Goal: Find specific page/section: Find specific page/section

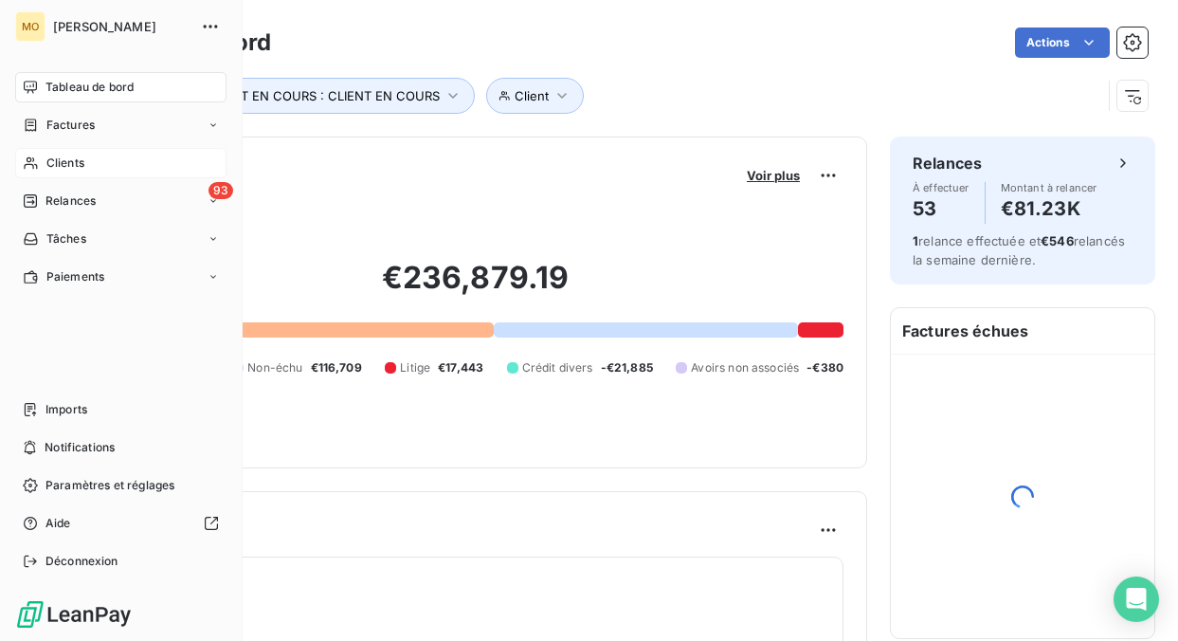
click at [71, 164] on span "Clients" at bounding box center [65, 162] width 38 height 17
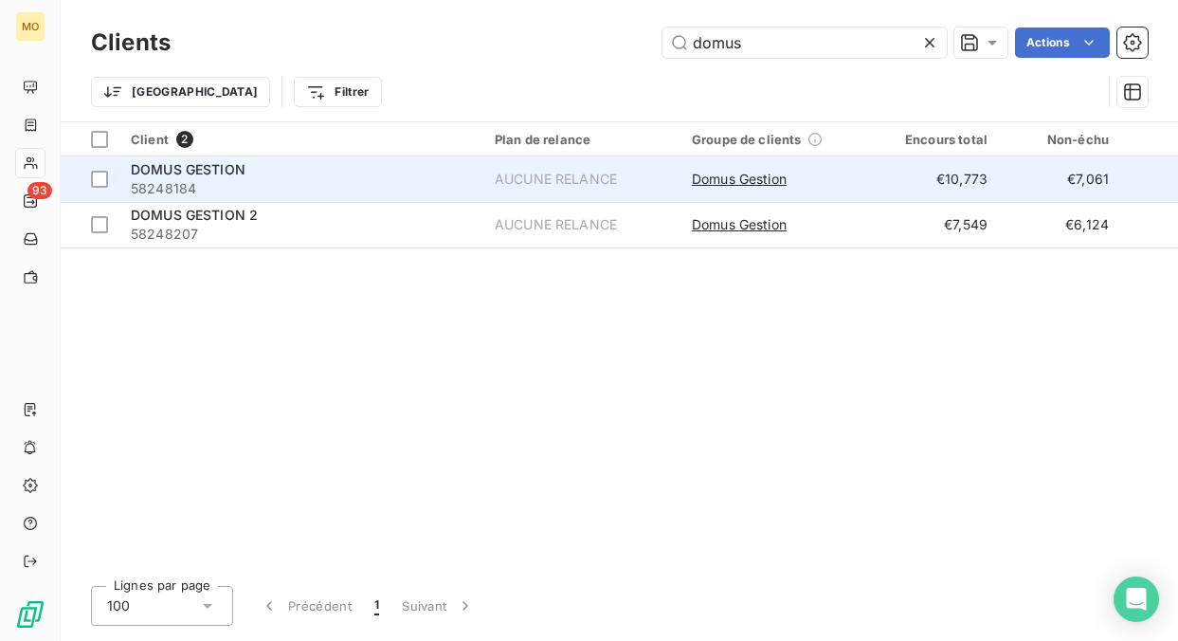
type input "domus"
click at [424, 185] on span "58248184" at bounding box center [301, 188] width 341 height 19
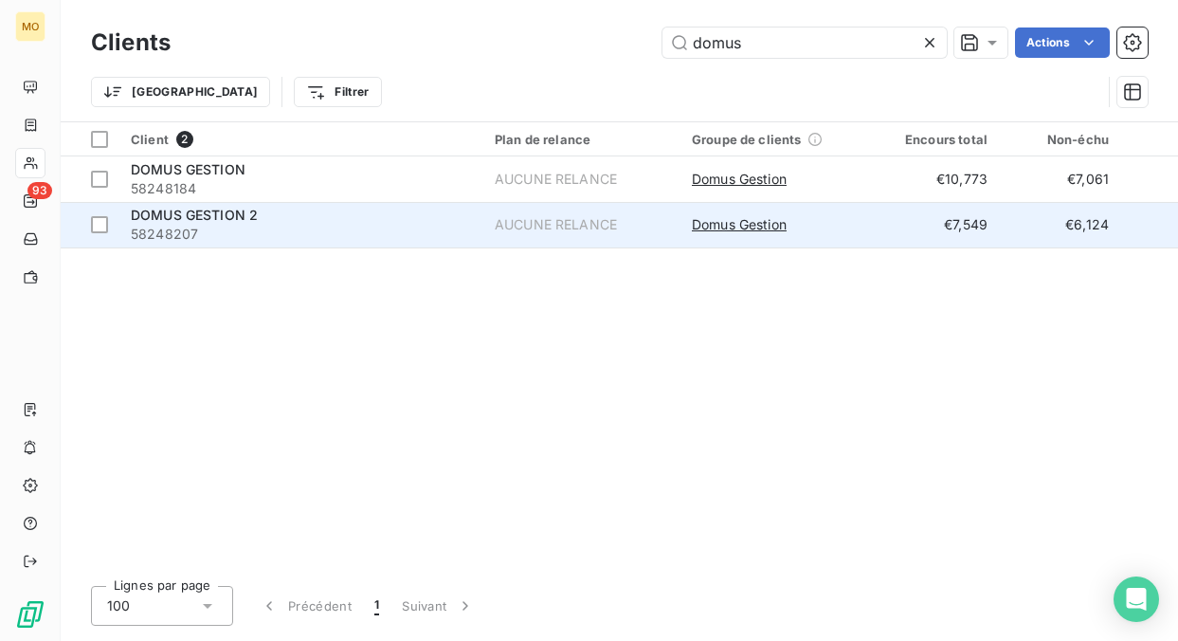
click at [260, 216] on div "DOMUS GESTION 2" at bounding box center [301, 215] width 341 height 19
